Goal: Task Accomplishment & Management: Complete application form

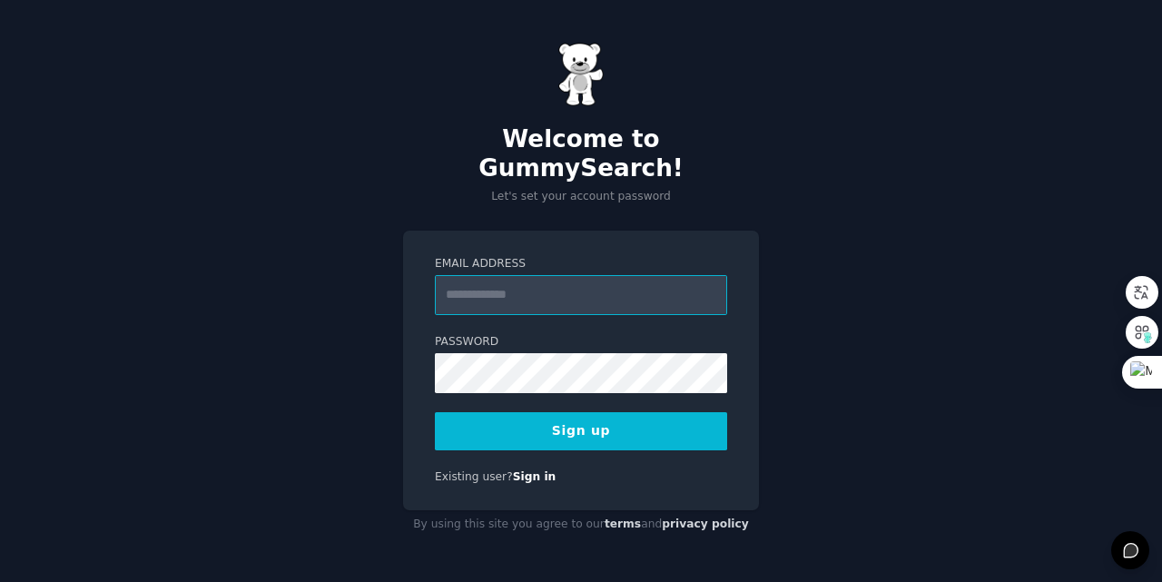
click at [602, 280] on input "Email Address" at bounding box center [581, 295] width 292 height 40
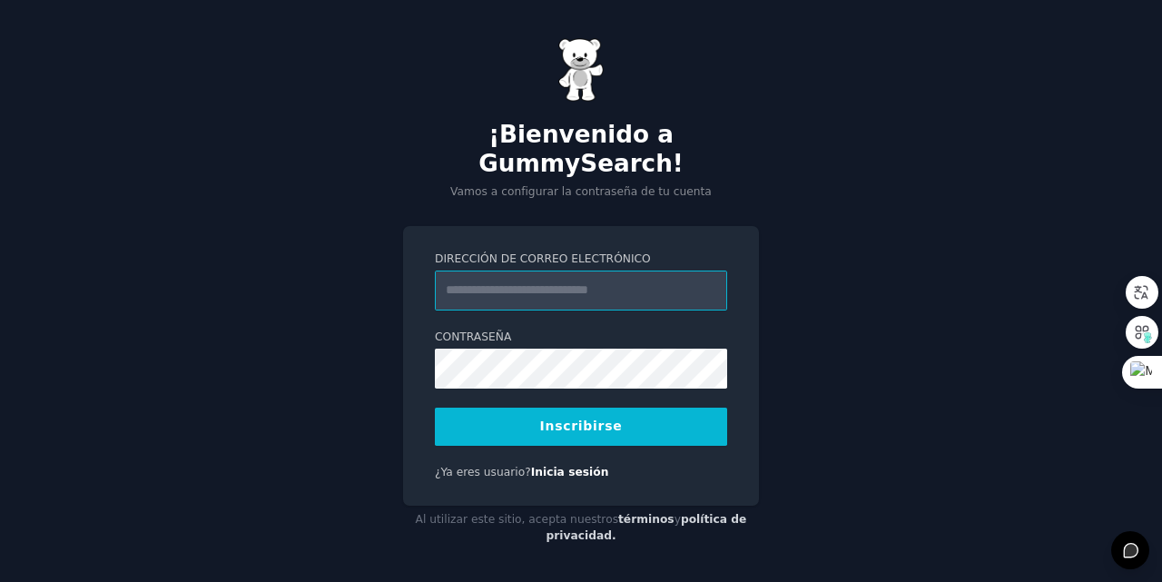
type input "**********"
click at [643, 408] on button "Inscribirse" at bounding box center [581, 427] width 292 height 38
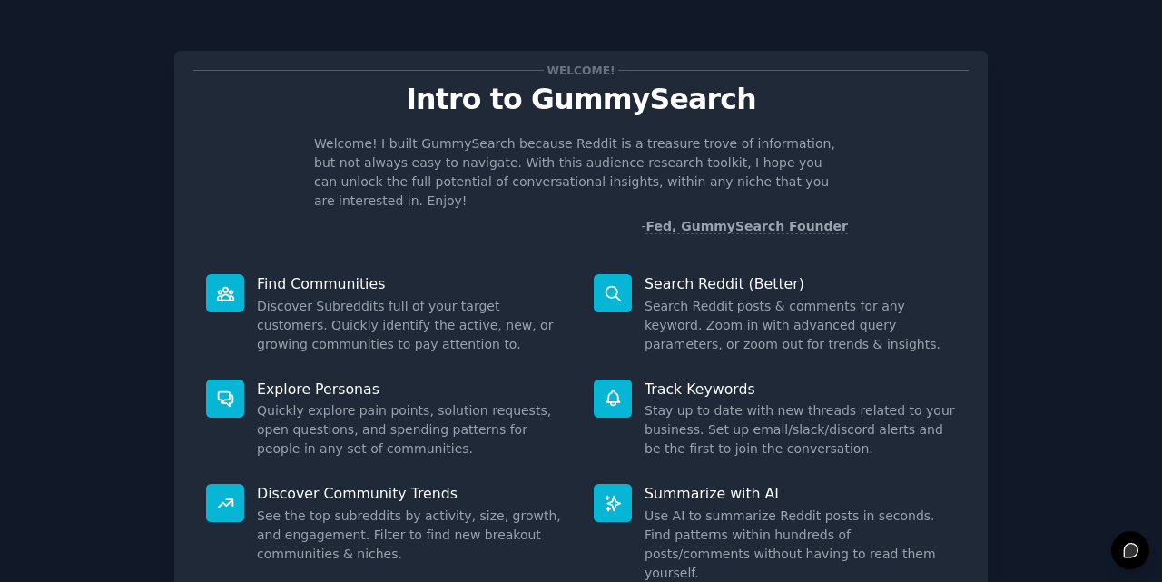
scroll to position [129, 0]
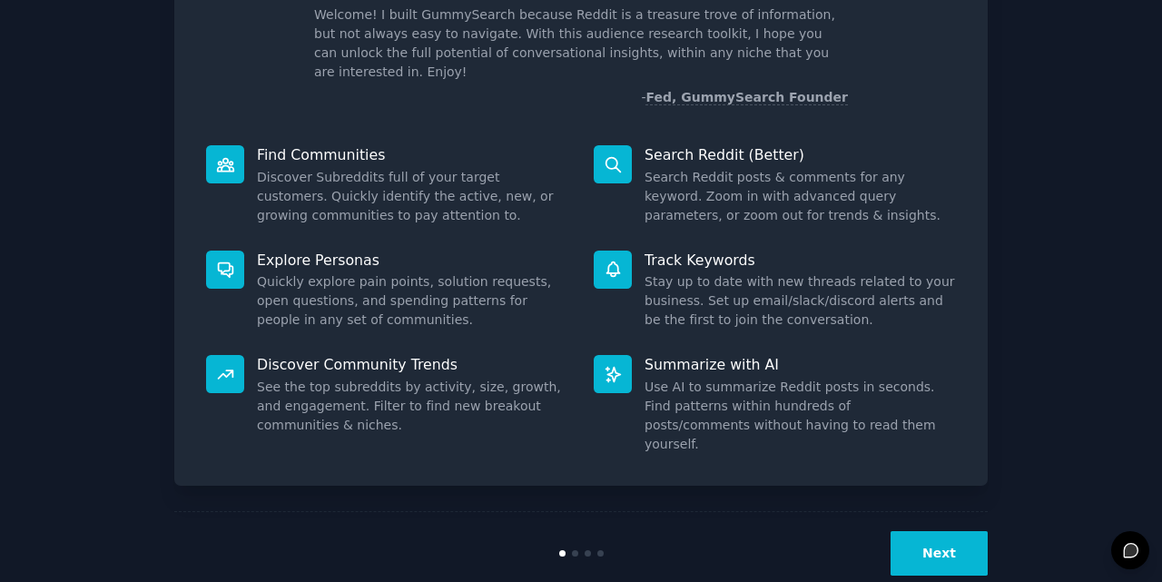
click at [982, 523] on div "Welcome! Intro to GummySearch Welcome! I built GummySearch because Reddit is a …" at bounding box center [580, 246] width 813 height 698
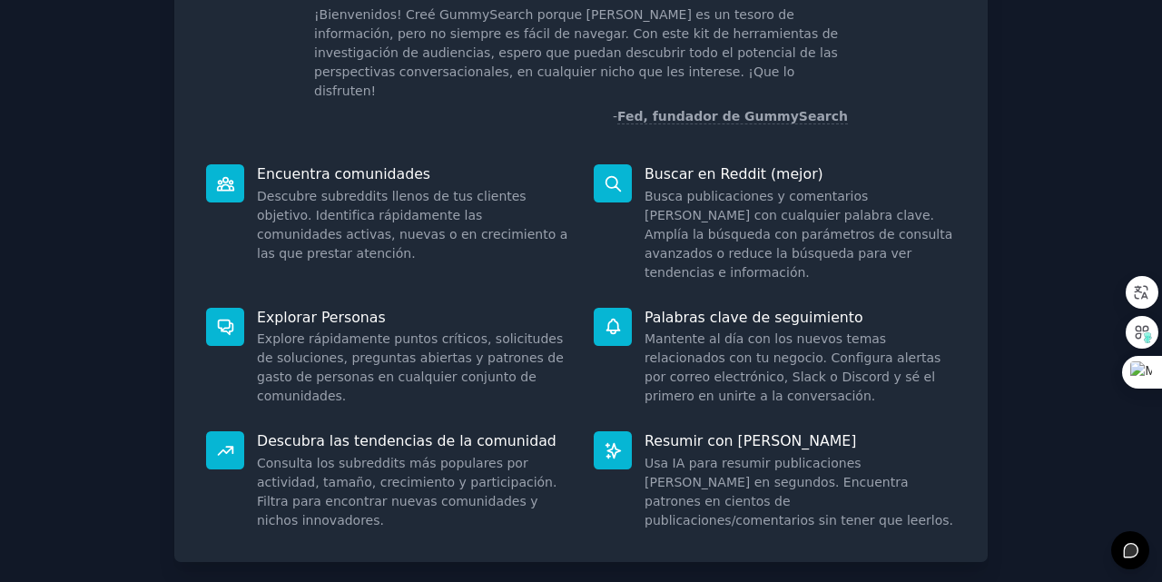
click at [989, 81] on div "¡Bienvenido! Introducción a GummySearch ¡Bienvenidos! Creé GummySearch porque […" at bounding box center [580, 284] width 1111 height 774
click at [973, 143] on div "¡Bienvenido! Introducción a GummySearch ¡Bienvenidos! Creé GummySearch porque […" at bounding box center [580, 242] width 813 height 640
click at [1033, 172] on div "¡Bienvenido! Introducción a GummySearch ¡Bienvenidos! Creé GummySearch porque […" at bounding box center [580, 284] width 1111 height 774
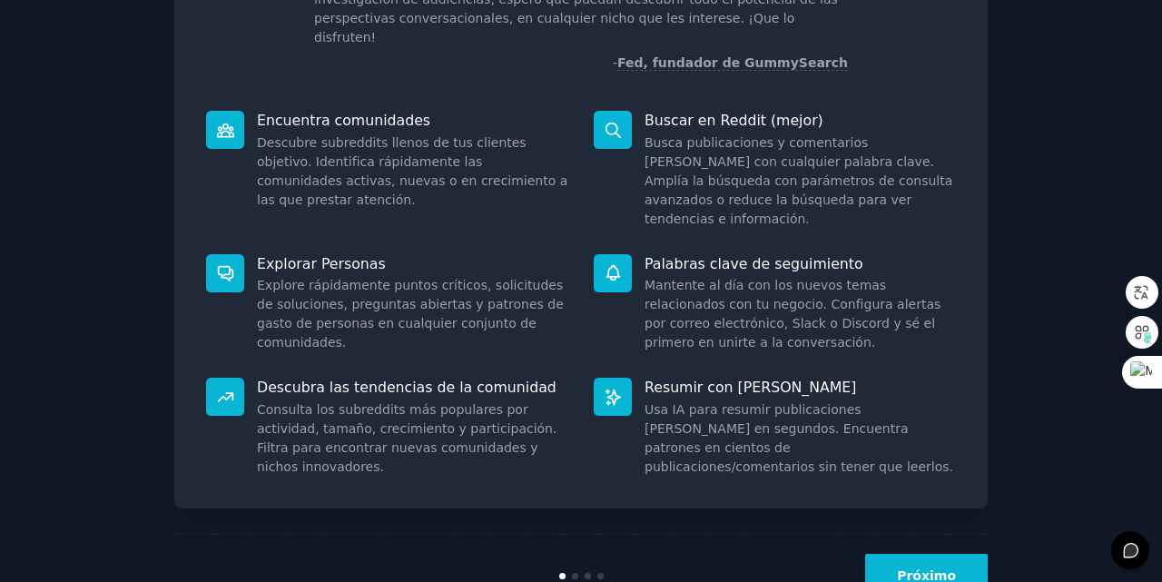
scroll to position [186, 0]
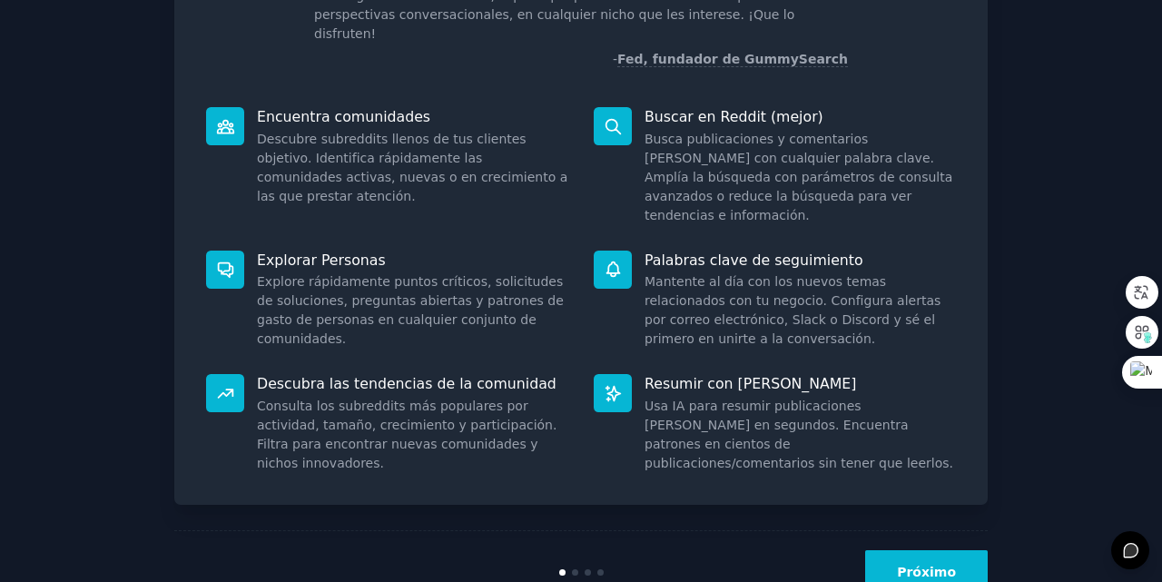
click at [944, 565] on font "Próximo" at bounding box center [926, 572] width 59 height 15
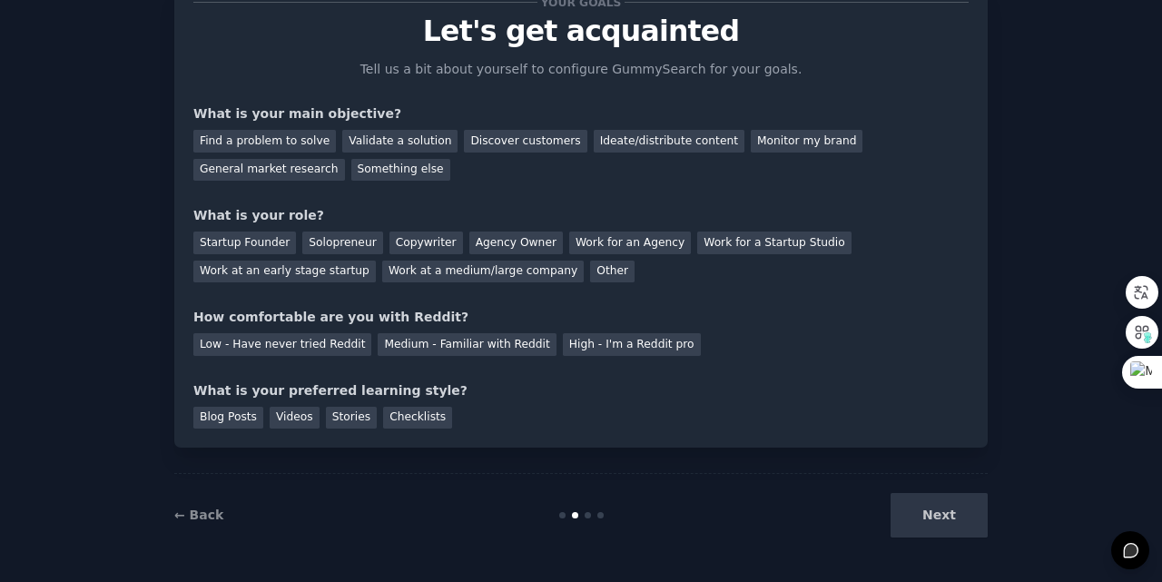
scroll to position [87, 0]
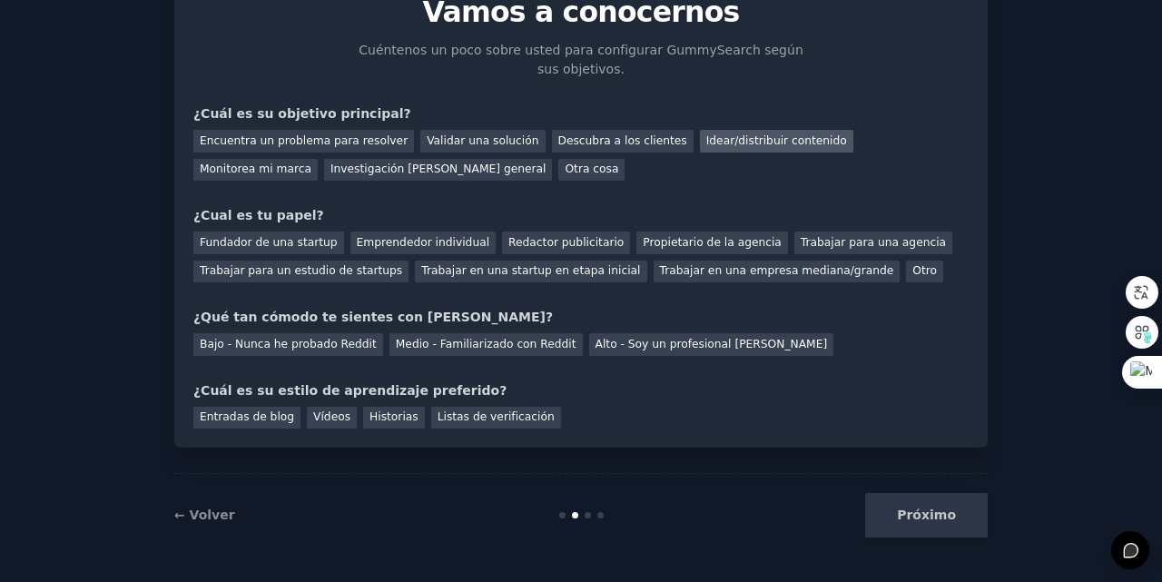
click at [700, 130] on div "Idear/distribuir contenido" at bounding box center [776, 141] width 153 height 23
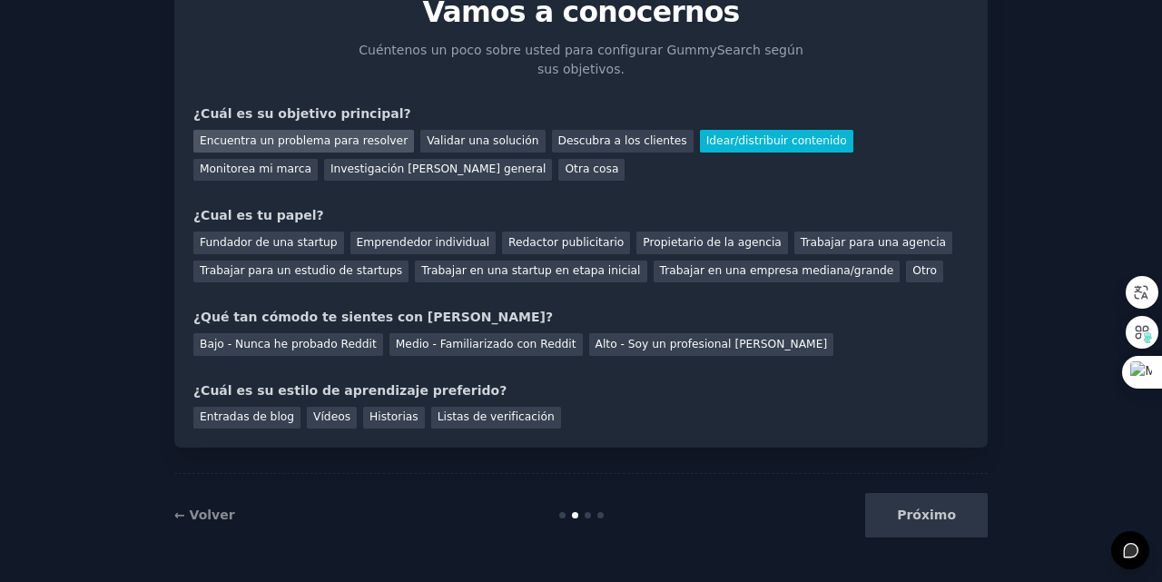
click at [342, 142] on font "Encuentra un problema para resolver" at bounding box center [304, 140] width 208 height 13
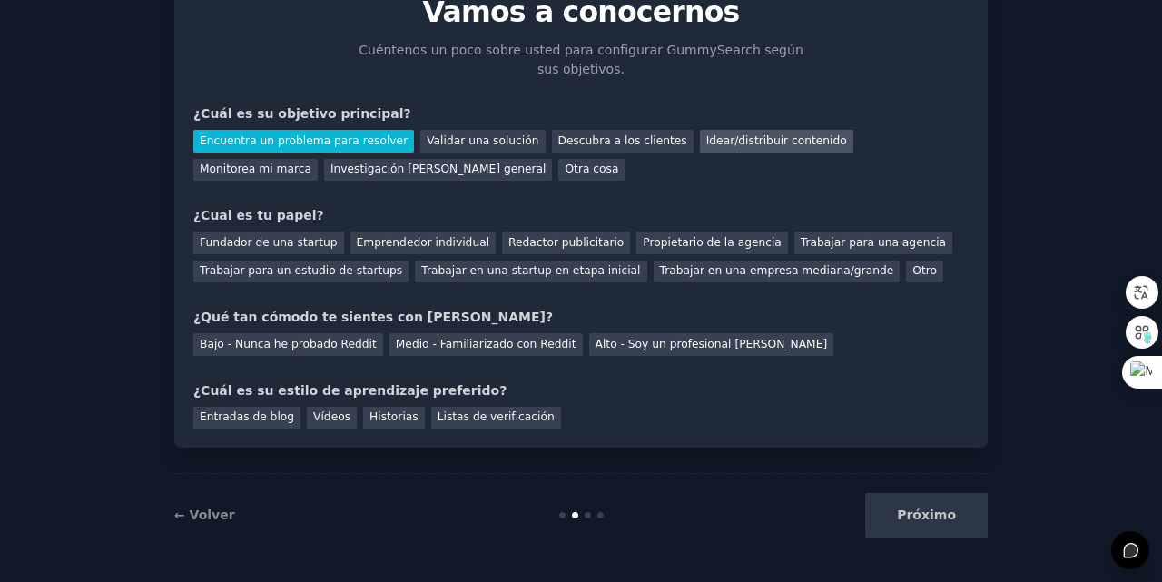
click at [759, 151] on div "Idear/distribuir contenido" at bounding box center [776, 141] width 153 height 23
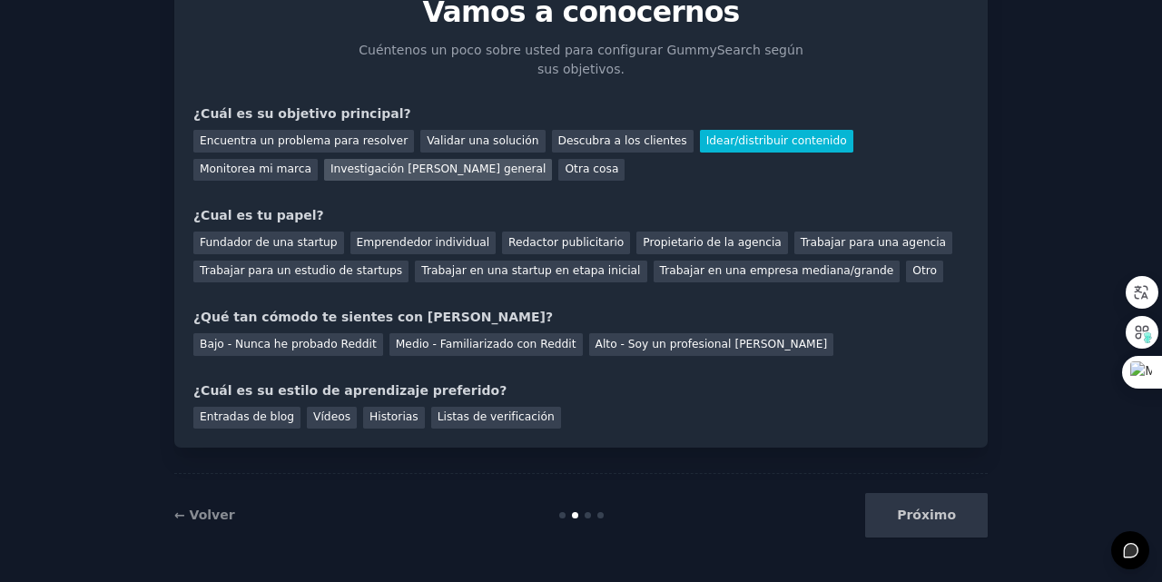
click at [330, 168] on font "Investigación [PERSON_NAME] general" at bounding box center [438, 169] width 216 height 13
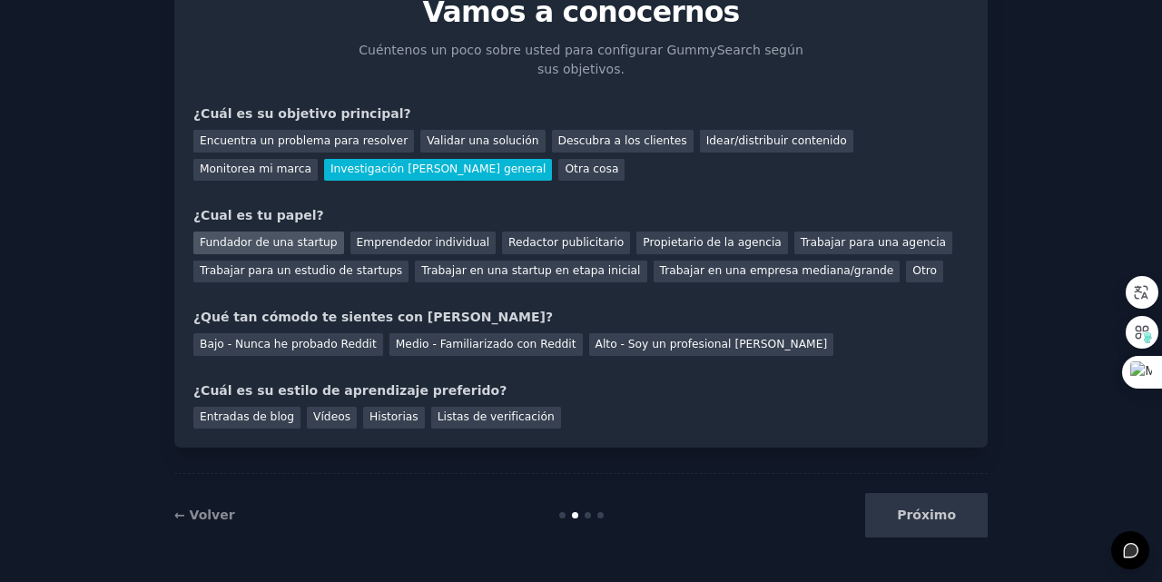
click at [283, 240] on font "Fundador de una startup" at bounding box center [269, 242] width 138 height 13
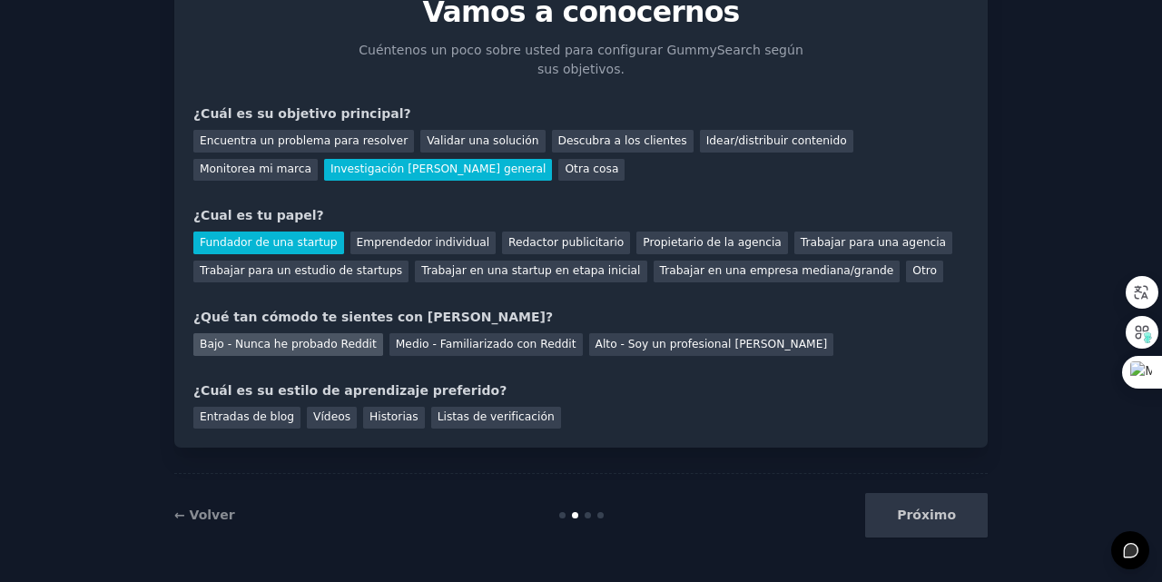
click at [338, 348] on font "Bajo - Nunca he probado Reddit" at bounding box center [288, 344] width 177 height 13
click at [314, 410] on font "Vídeos" at bounding box center [331, 416] width 37 height 13
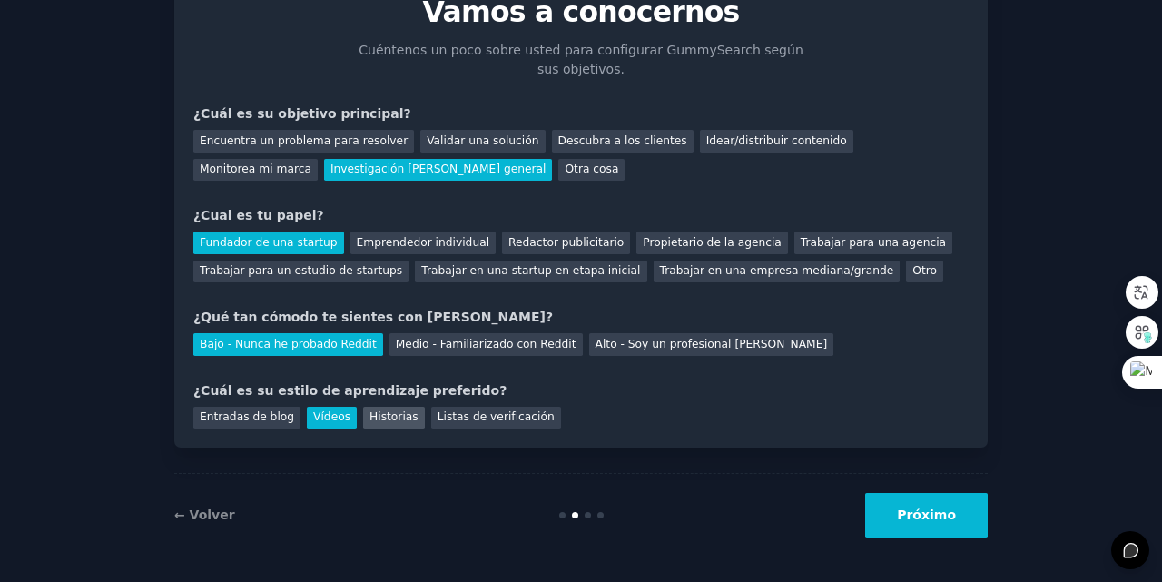
click at [385, 410] on font "Historias" at bounding box center [393, 416] width 49 height 13
click at [463, 407] on div "Listas de verificación" at bounding box center [496, 418] width 130 height 23
click at [313, 416] on font "Vídeos" at bounding box center [331, 416] width 37 height 13
click at [948, 522] on font "Próximo" at bounding box center [926, 514] width 59 height 15
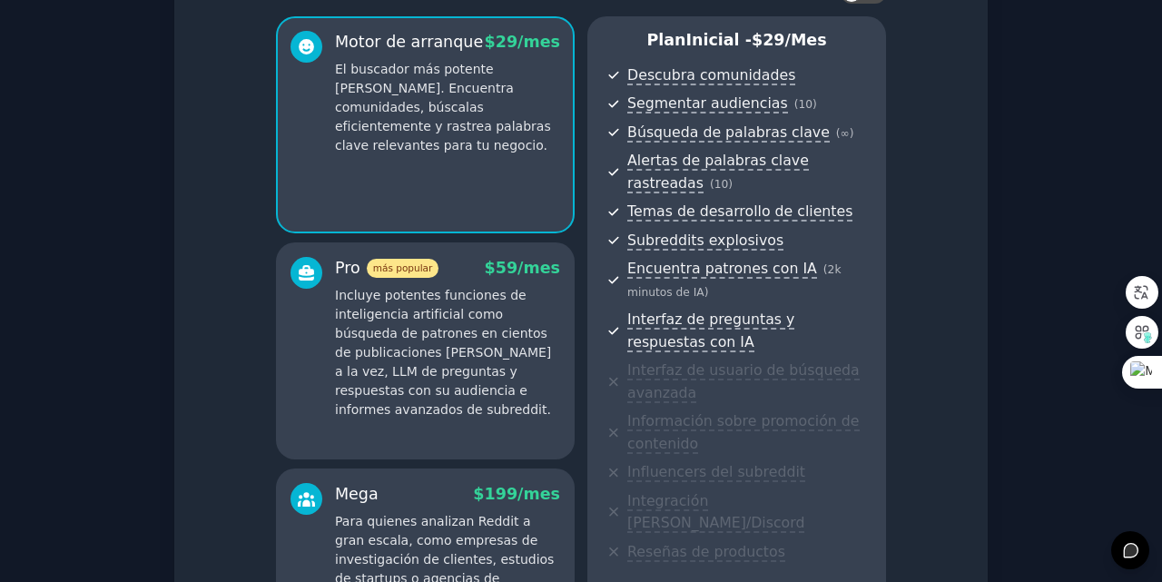
scroll to position [110, 0]
